Goal: Unclear

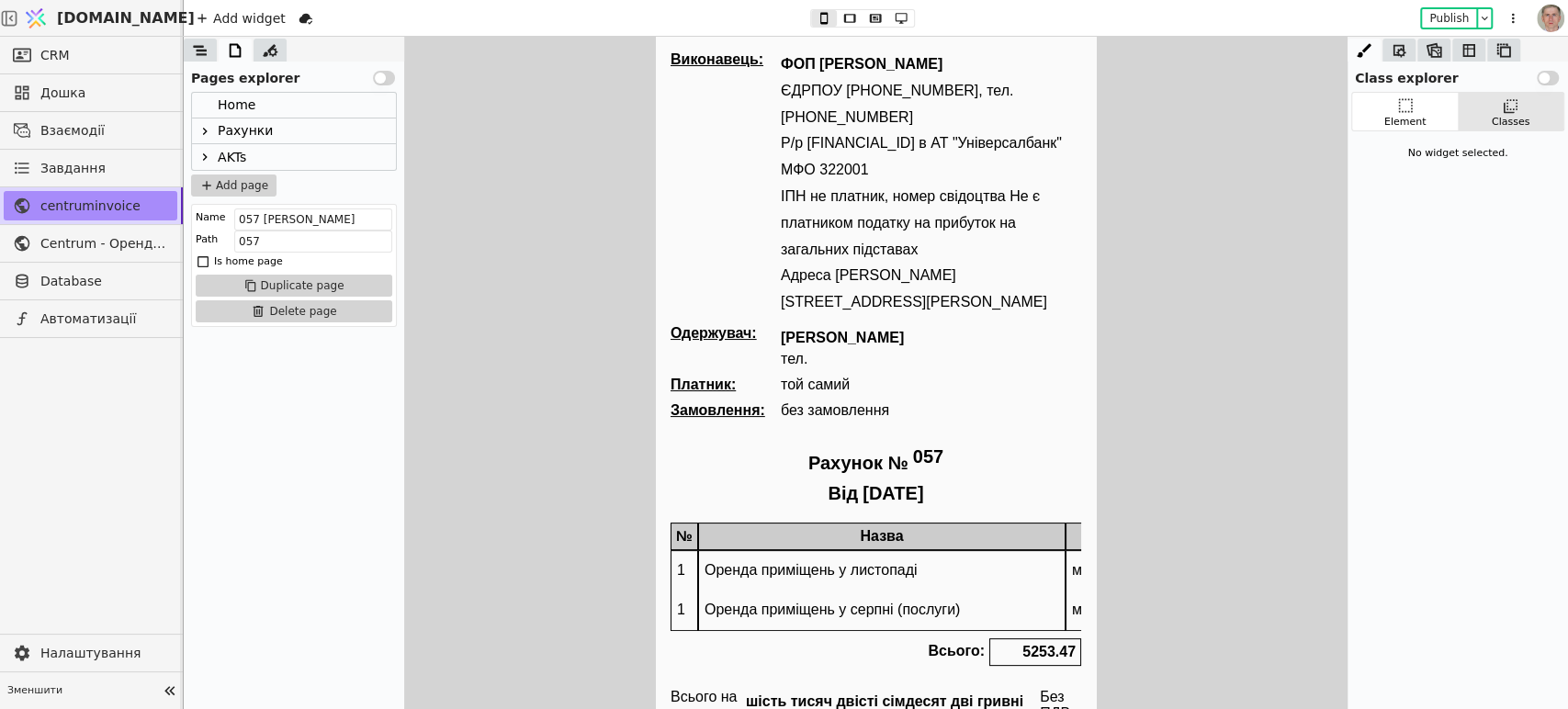
click at [205, 130] on icon at bounding box center [205, 131] width 15 height 15
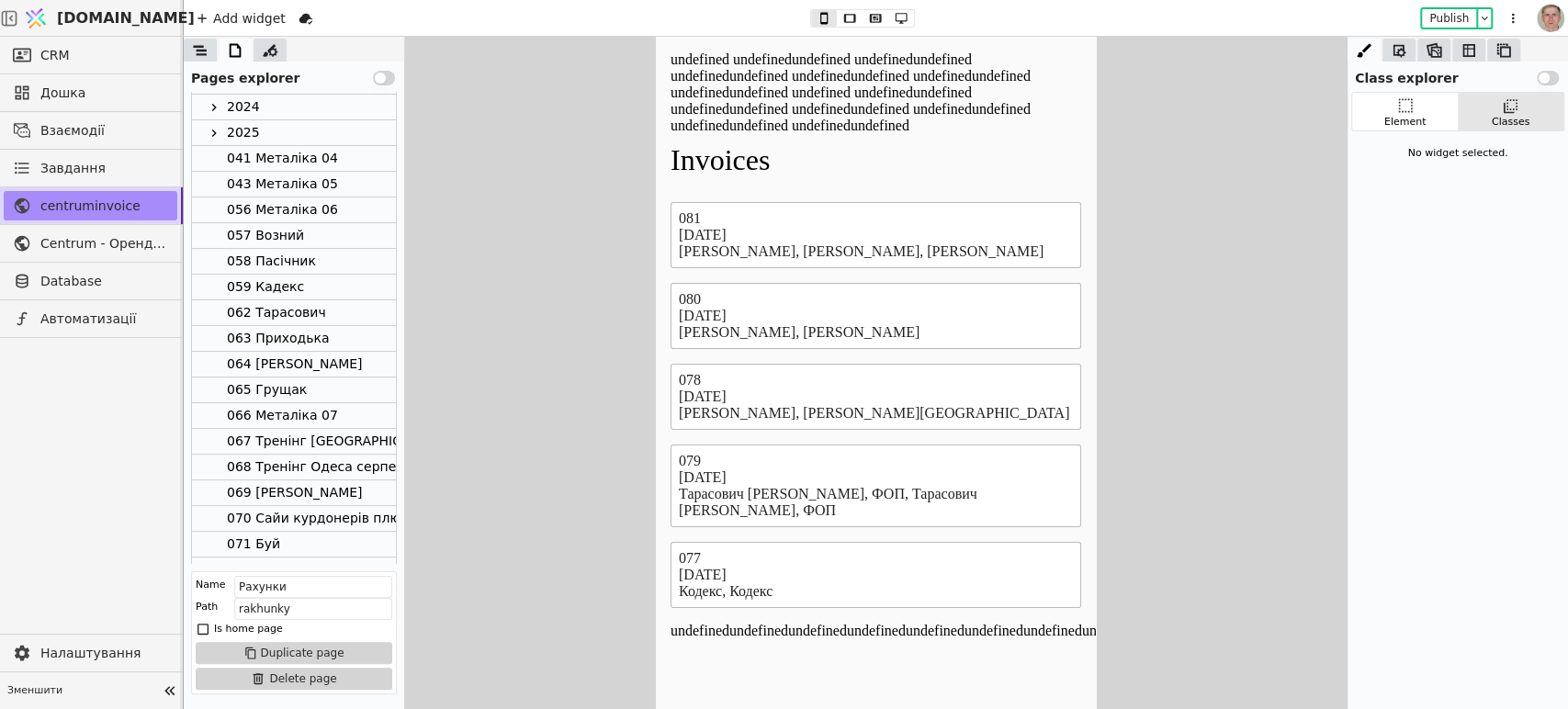
scroll to position [404, 0]
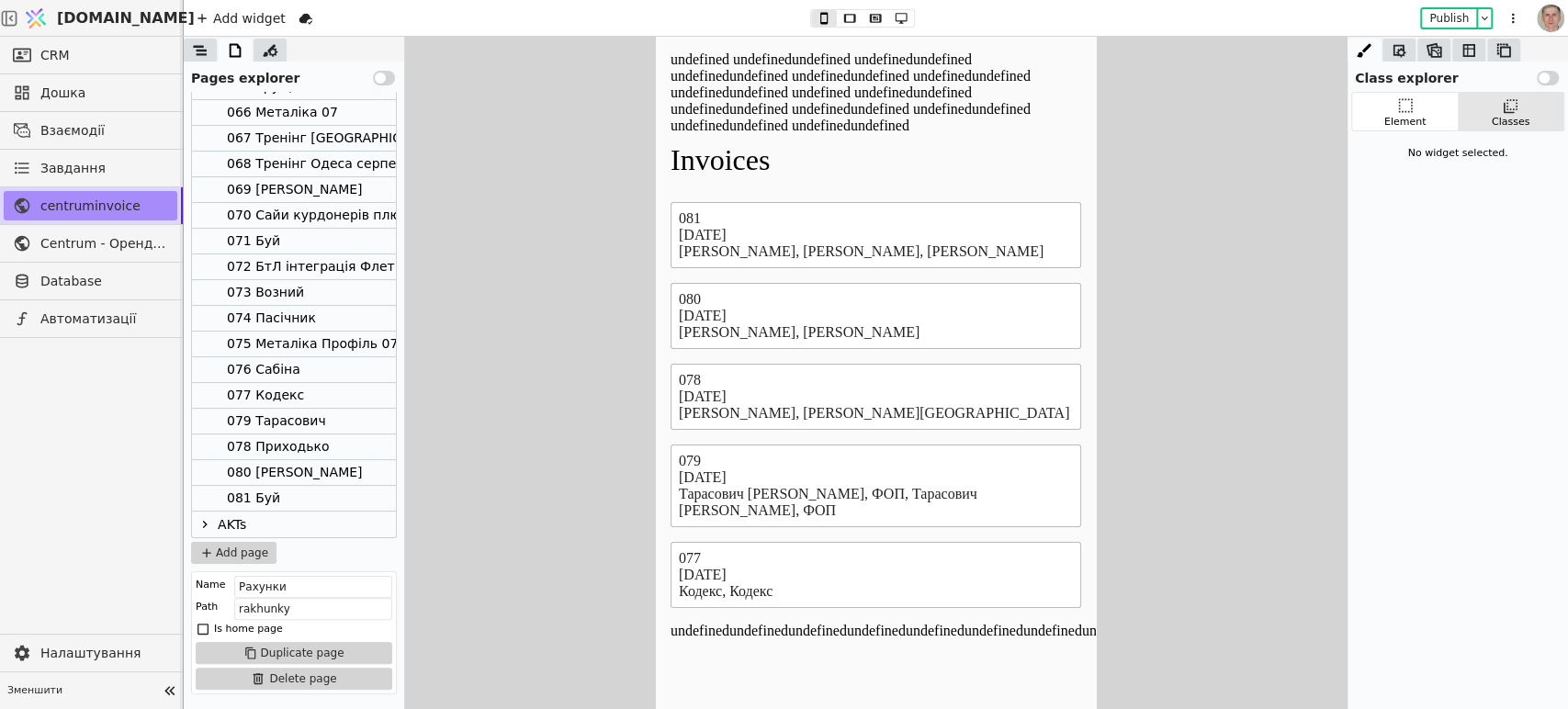
click at [311, 496] on div "081 Буй" at bounding box center [293, 498] width 204 height 26
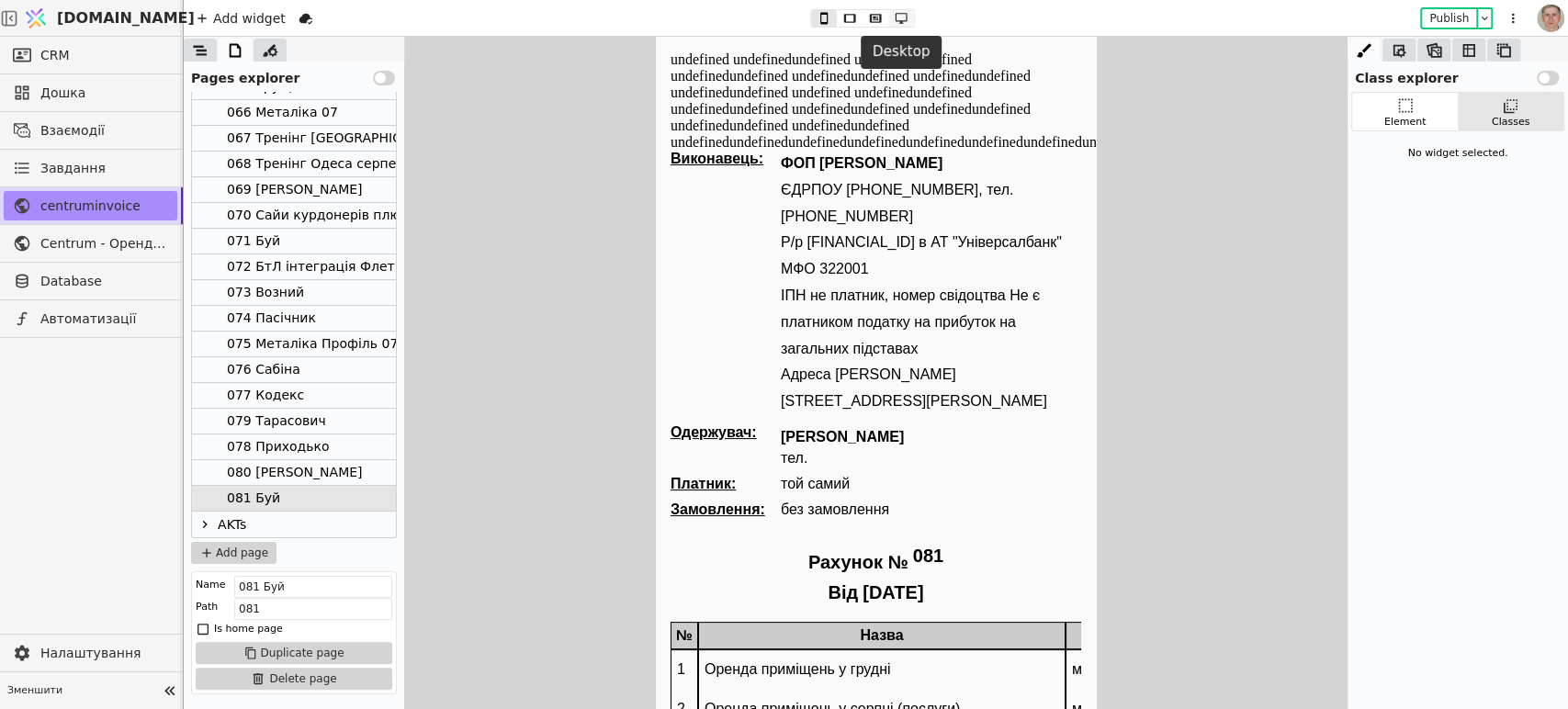
drag, startPoint x: 898, startPoint y: 11, endPoint x: 908, endPoint y: 13, distance: 10.2
click at [902, 12] on icon at bounding box center [901, 18] width 22 height 13
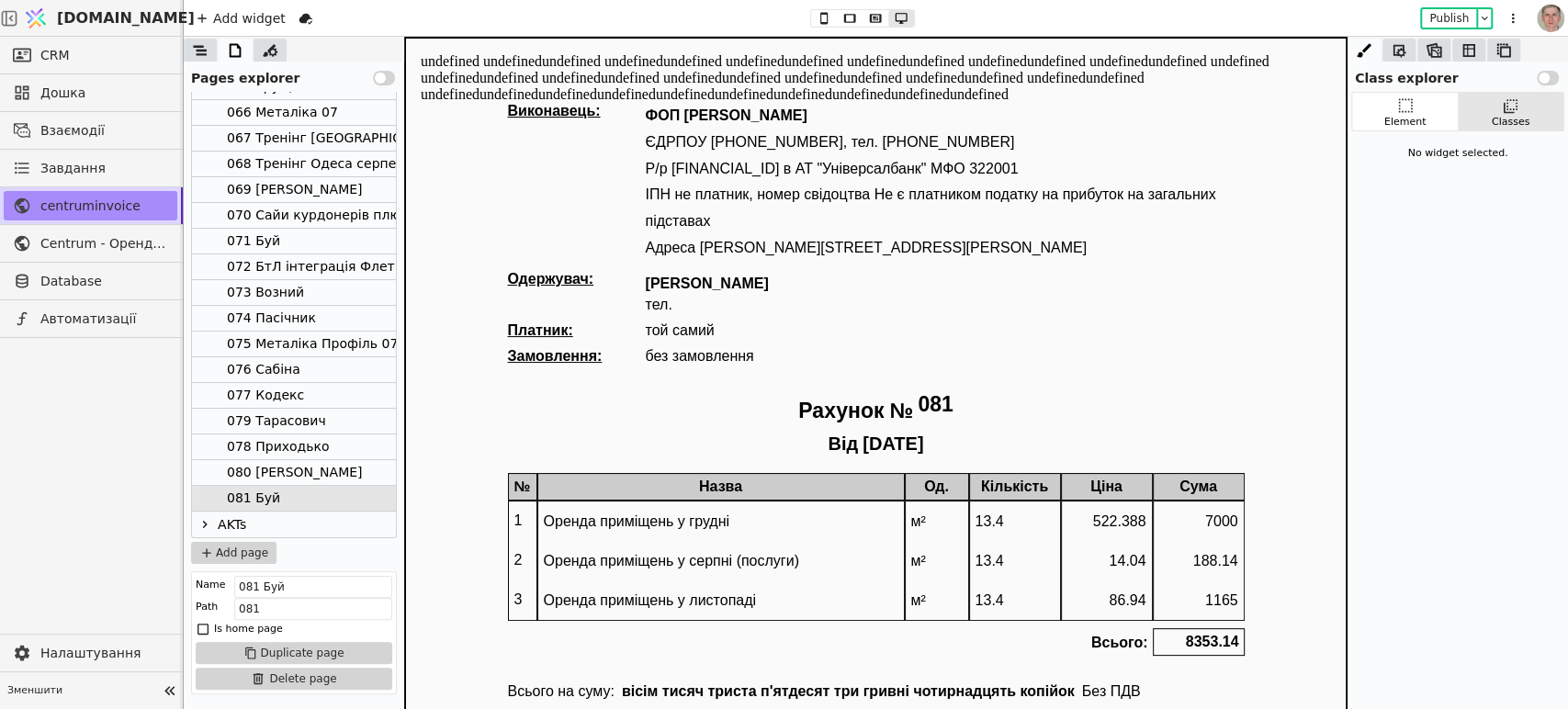
click at [329, 466] on div "080 [PERSON_NAME]" at bounding box center [293, 473] width 204 height 26
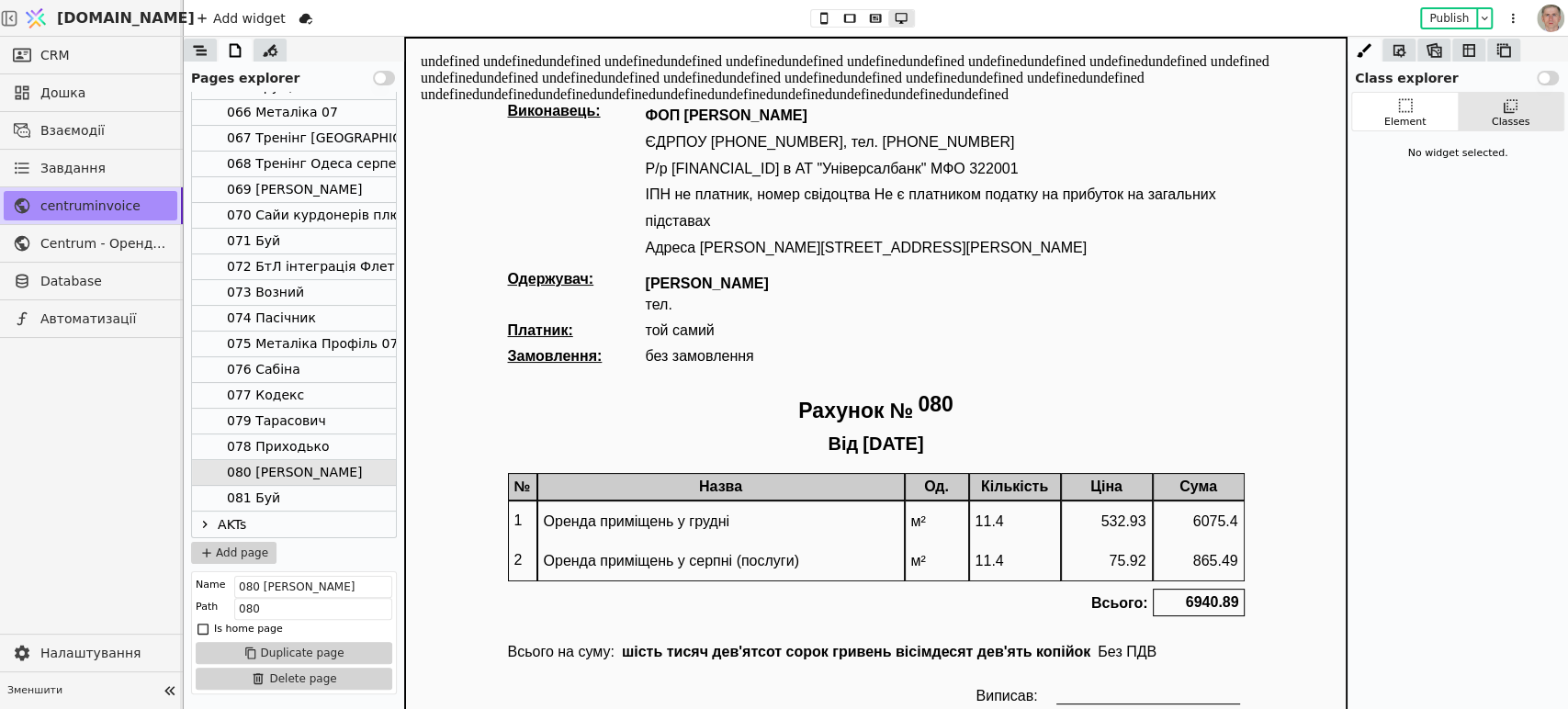
click at [338, 443] on div "078 Приходько" at bounding box center [293, 447] width 204 height 26
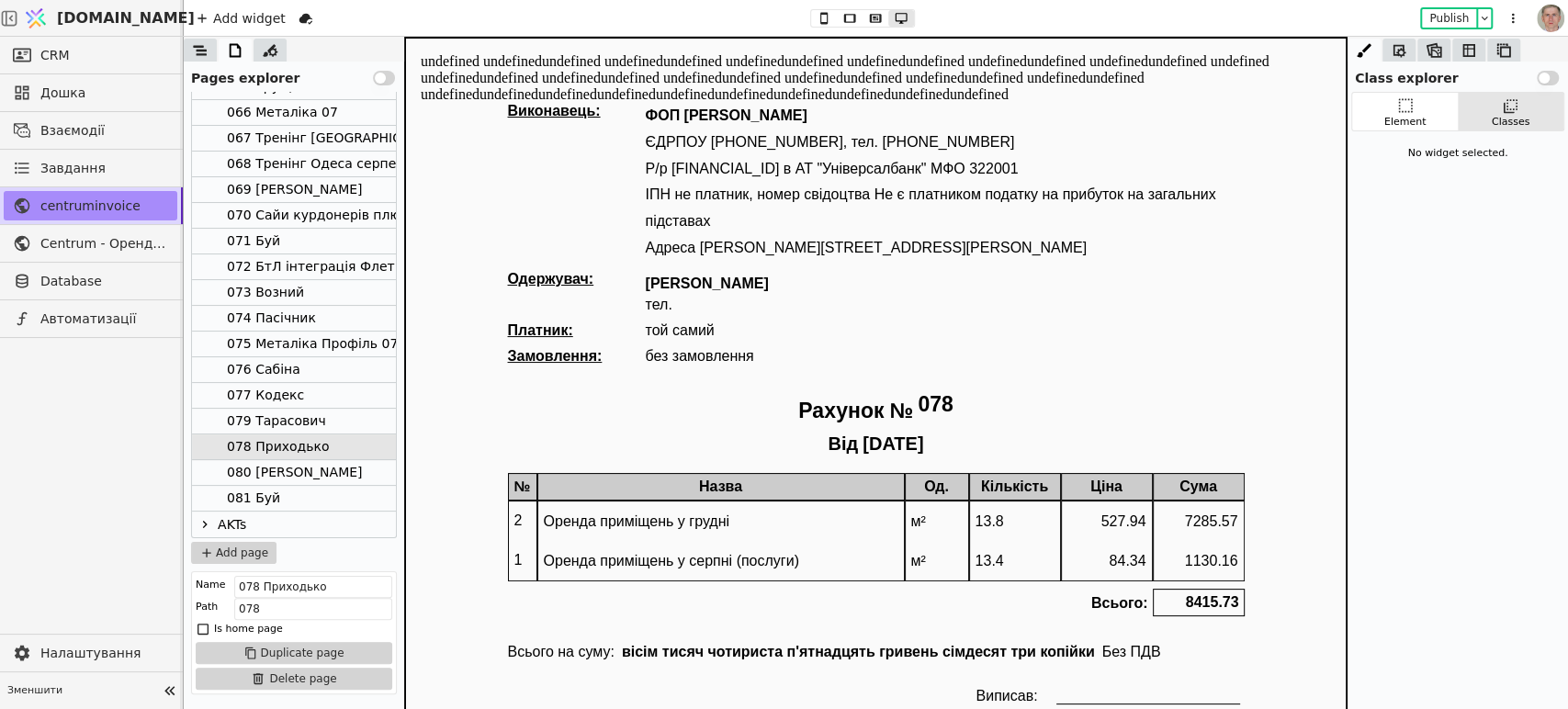
click at [322, 293] on div "073 Возний" at bounding box center [293, 293] width 204 height 26
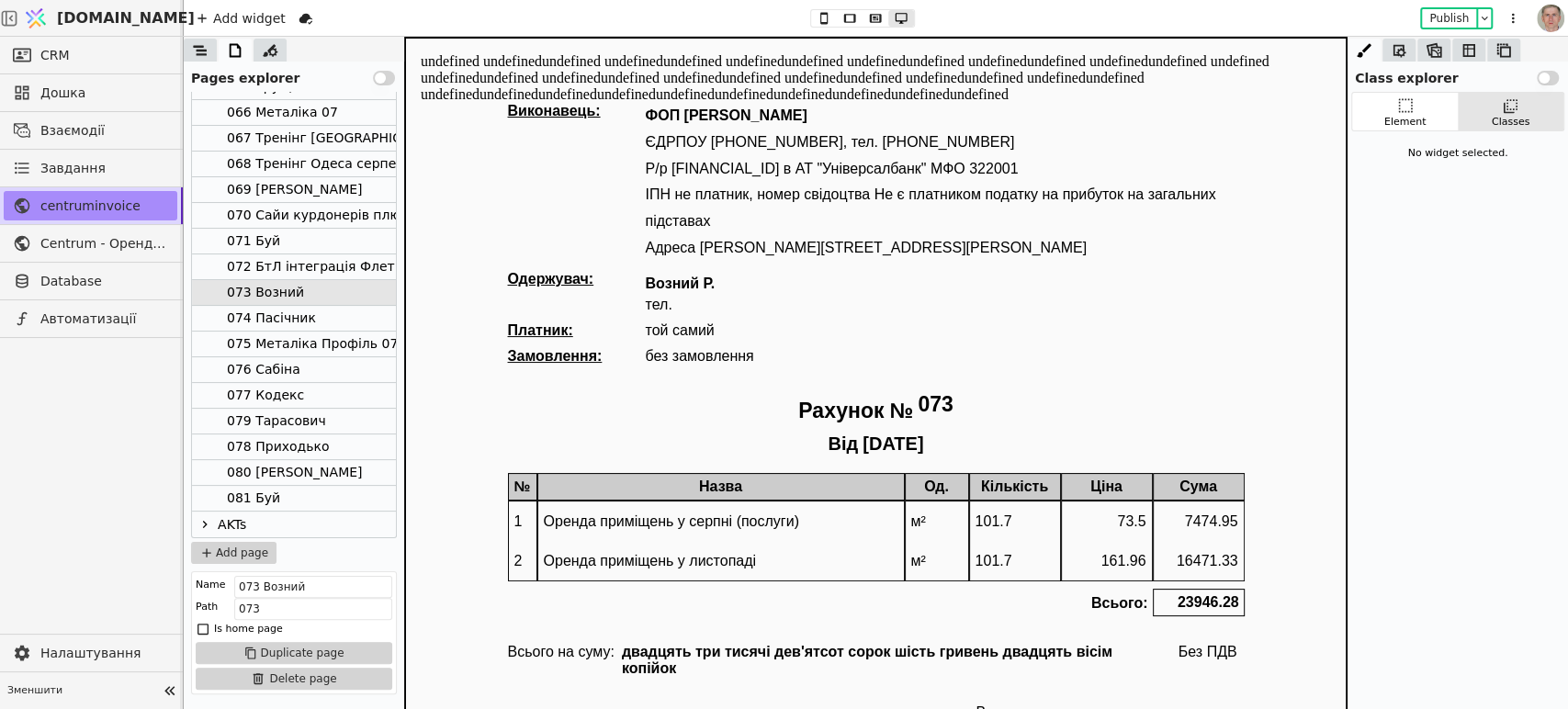
click at [327, 339] on div "075 Металіка Профіль 07" at bounding box center [312, 344] width 171 height 25
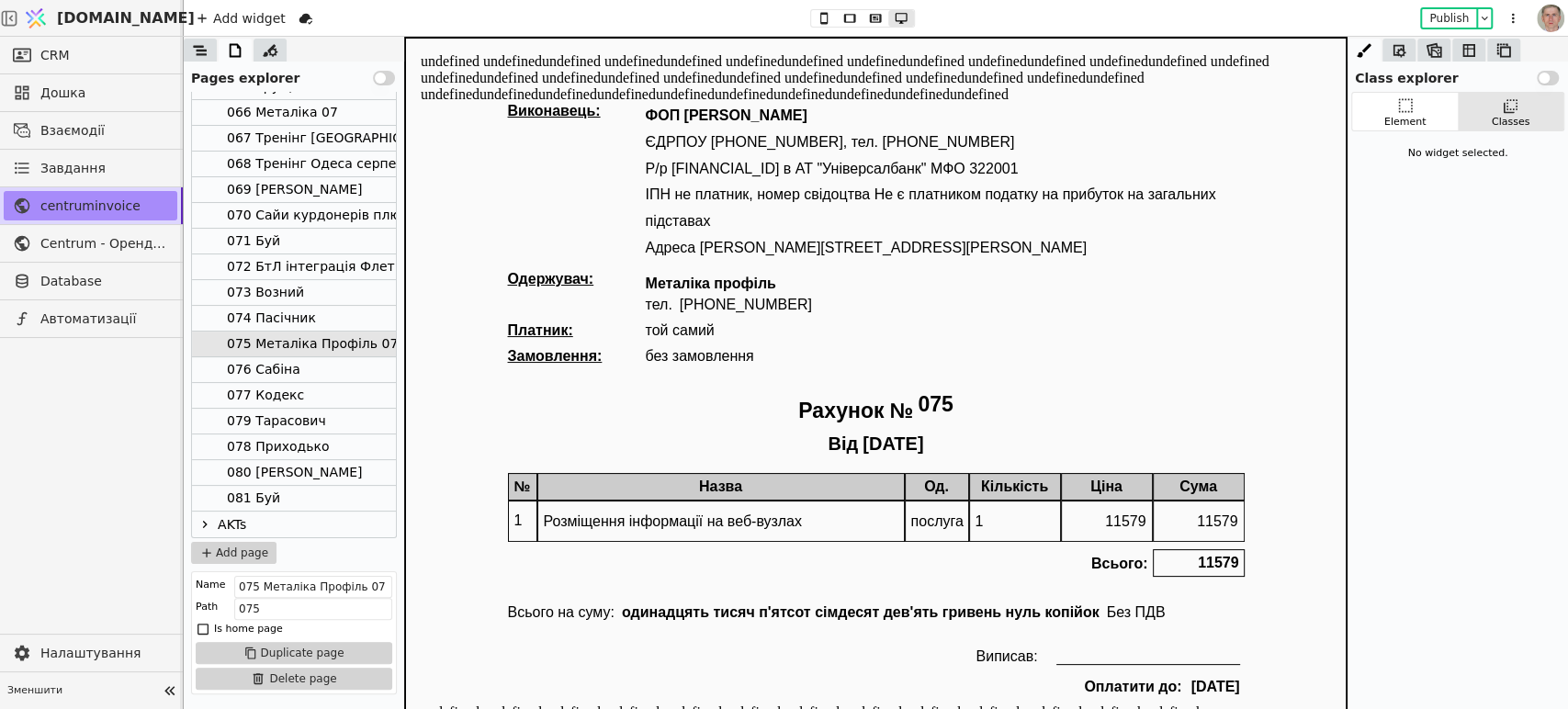
click at [322, 371] on div "076 Сабіна" at bounding box center [293, 370] width 204 height 26
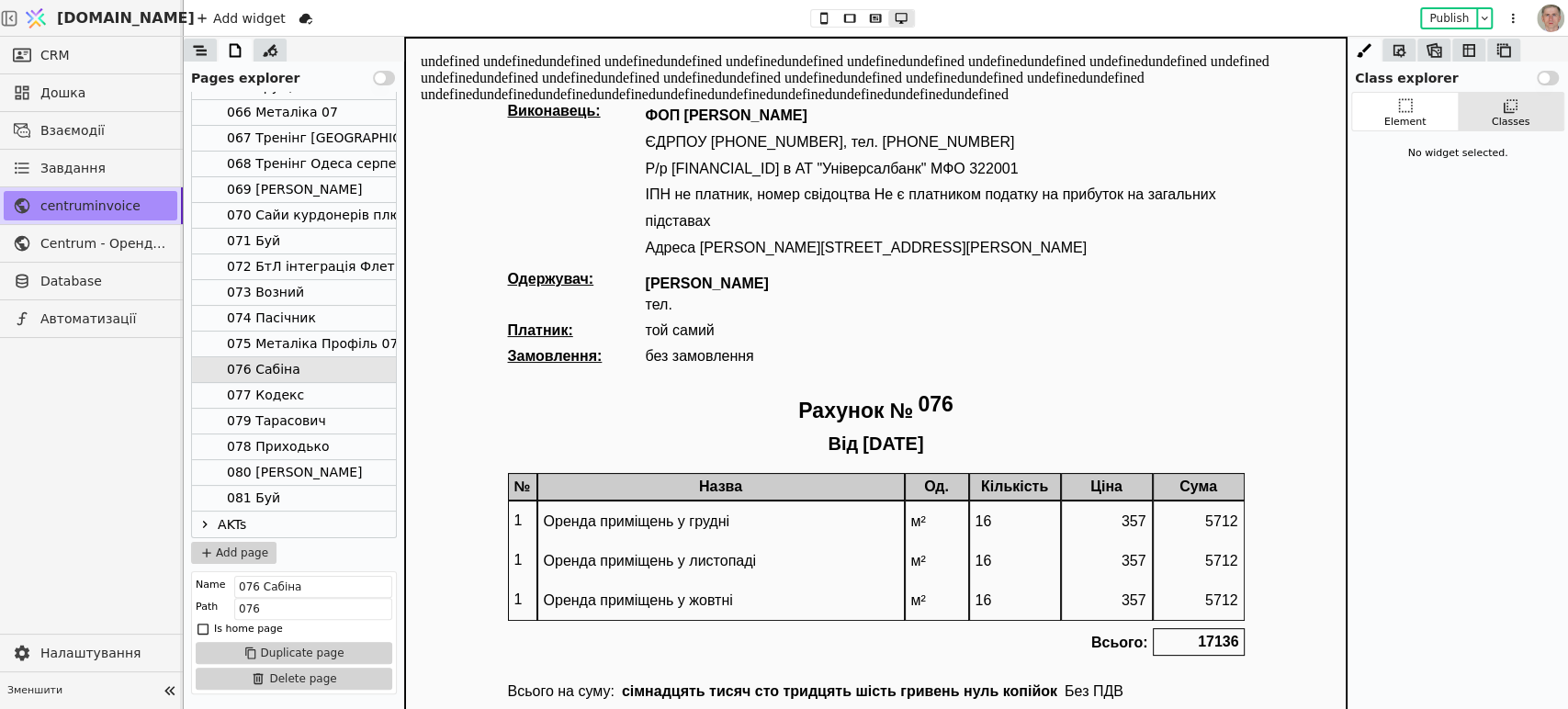
click at [1418, 377] on div "Element Classes No widget selected." at bounding box center [1458, 399] width 221 height 617
